Goal: Task Accomplishment & Management: Manage account settings

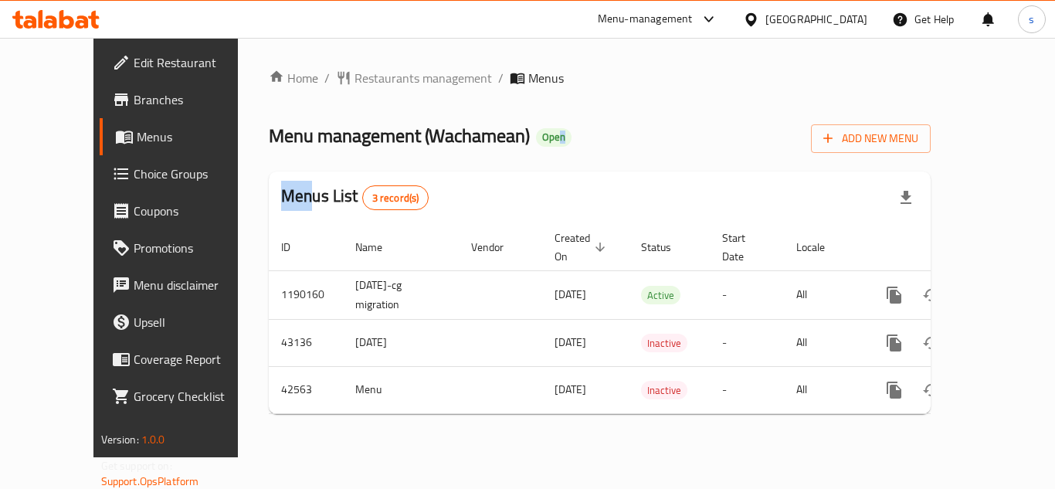
drag, startPoint x: 506, startPoint y: 139, endPoint x: 169, endPoint y: 161, distance: 337.4
click at [176, 161] on div "Edit Restaurant Branches Menus Choice Groups Coupons Promotions Menu disclaimer…" at bounding box center [527, 247] width 869 height 419
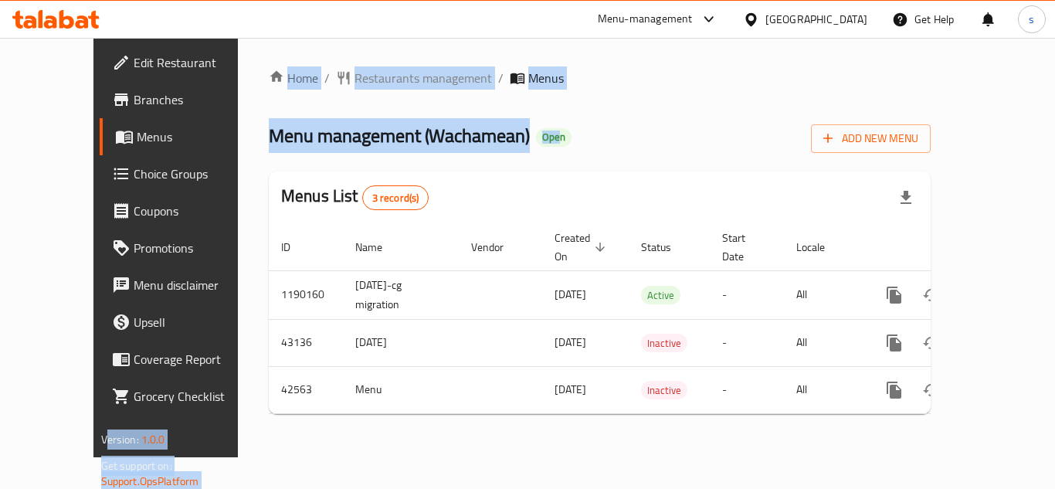
click at [134, 174] on span "Choice Groups" at bounding box center [196, 173] width 124 height 19
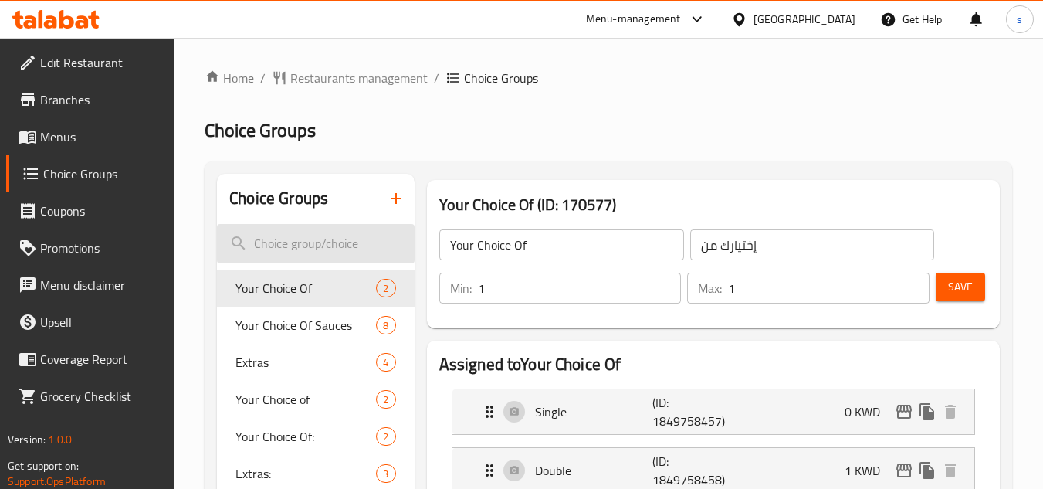
click at [324, 243] on input "search" at bounding box center [315, 243] width 197 height 39
paste input "Your Choice Of Sauces"
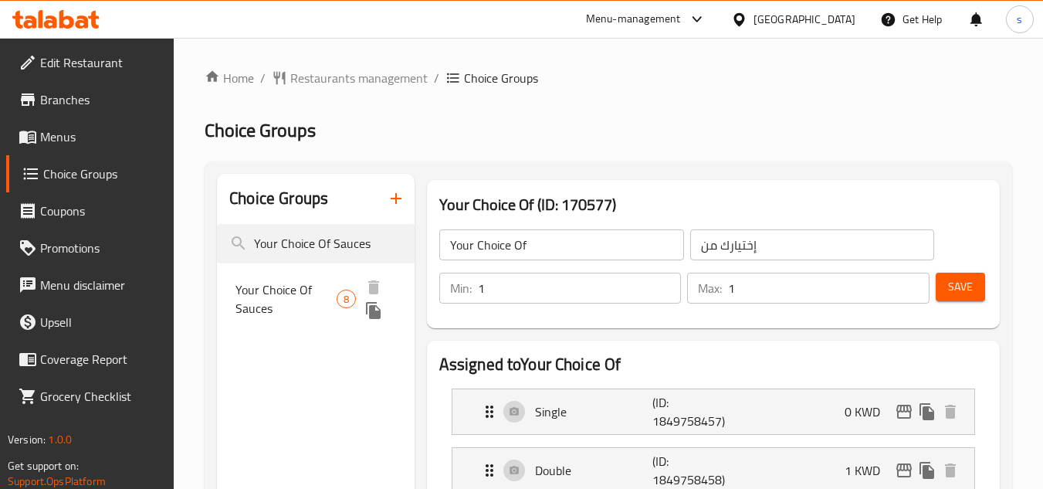
type input "Your Choice Of Sauces"
click at [314, 297] on span "Your Choice Of Sauces" at bounding box center [286, 298] width 100 height 37
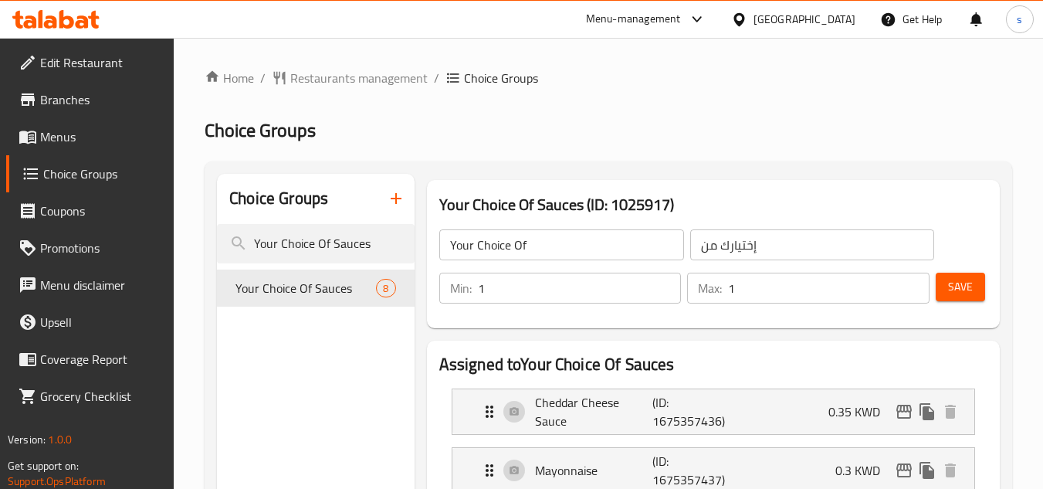
type input "Your Choice Of Sauces"
type input "اختيارك من الصوص"
type input "8"
